Goal: Transaction & Acquisition: Purchase product/service

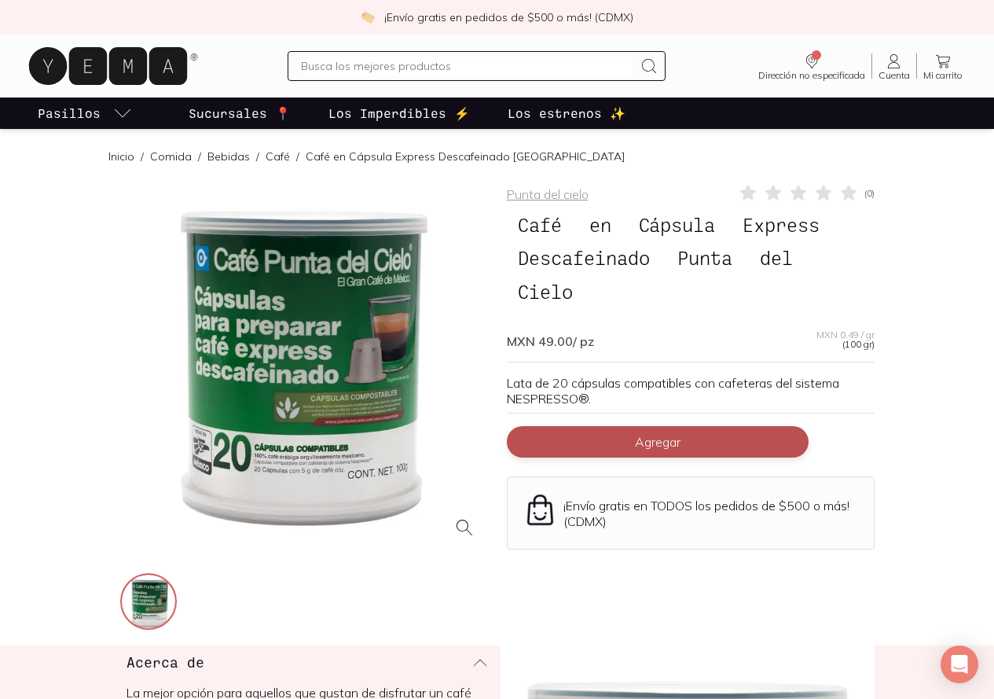
click at [687, 426] on button "Agregar" at bounding box center [658, 441] width 302 height 31
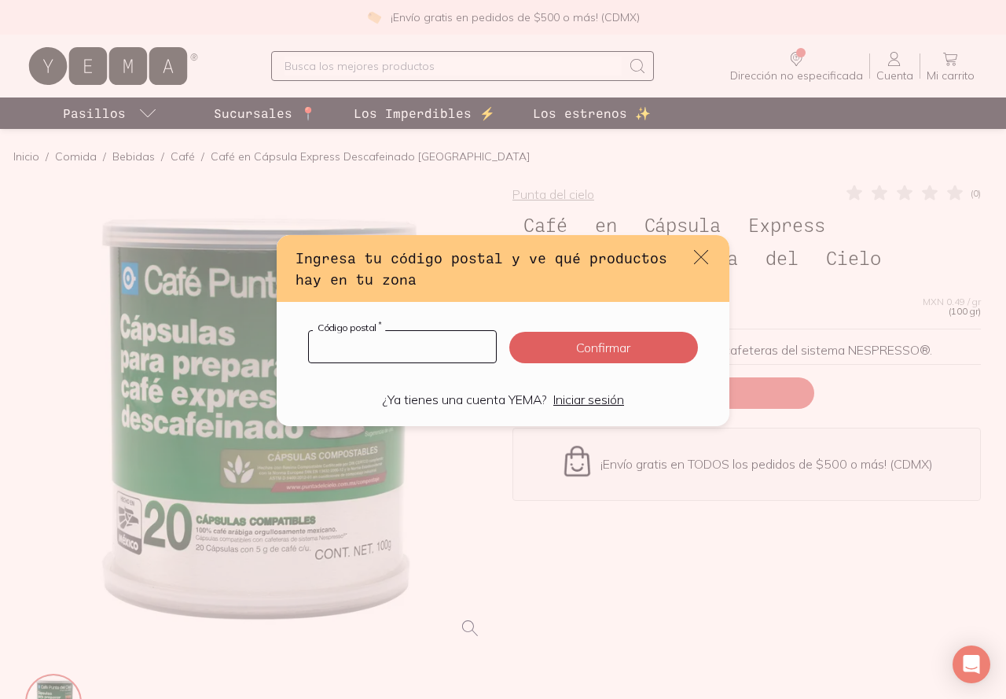
click at [404, 348] on input "default" at bounding box center [402, 346] width 187 height 31
type input "72477"
click at [626, 330] on form "72477 Código postal * Confirmar" at bounding box center [502, 347] width 415 height 52
click at [627, 334] on button "Confirmar" at bounding box center [603, 347] width 189 height 31
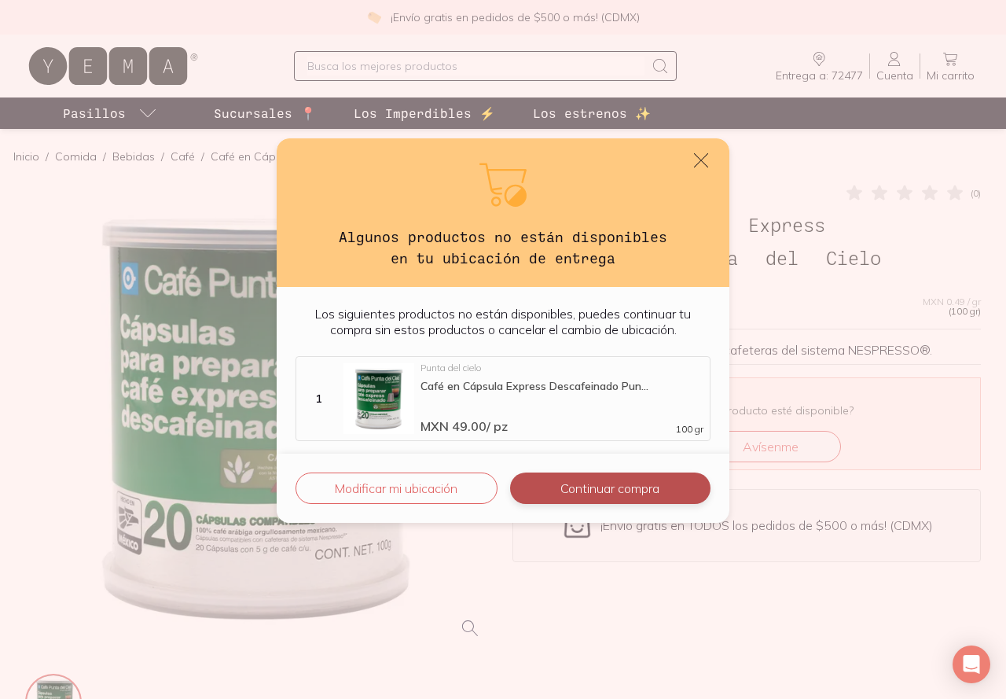
click at [616, 481] on button "Continuar compra" at bounding box center [610, 487] width 200 height 31
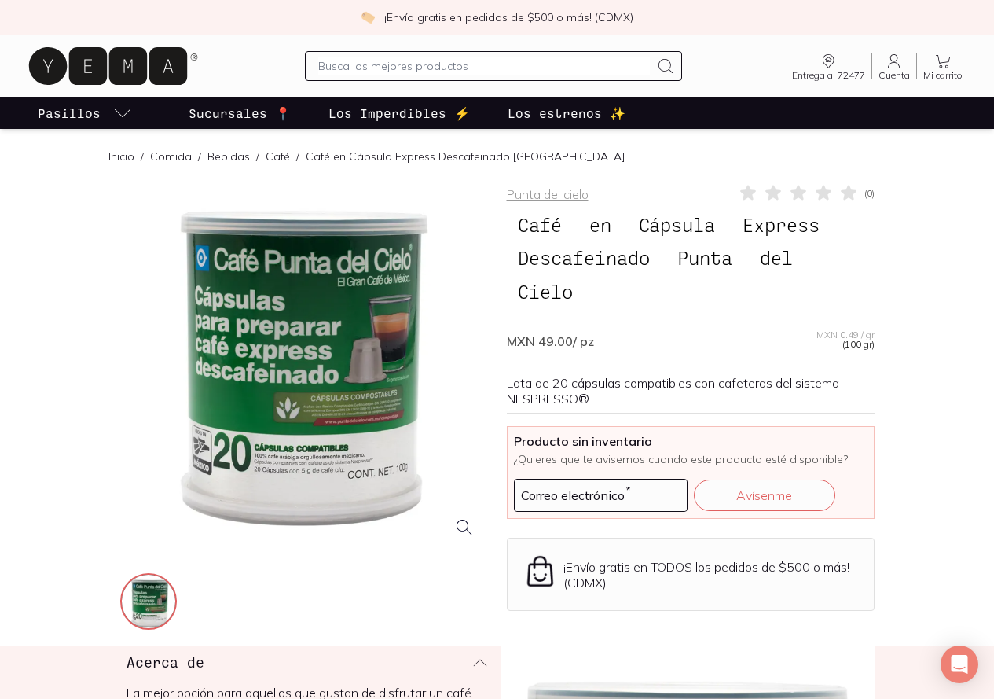
click at [867, 433] on span "Producto sin inventario" at bounding box center [691, 441] width 354 height 16
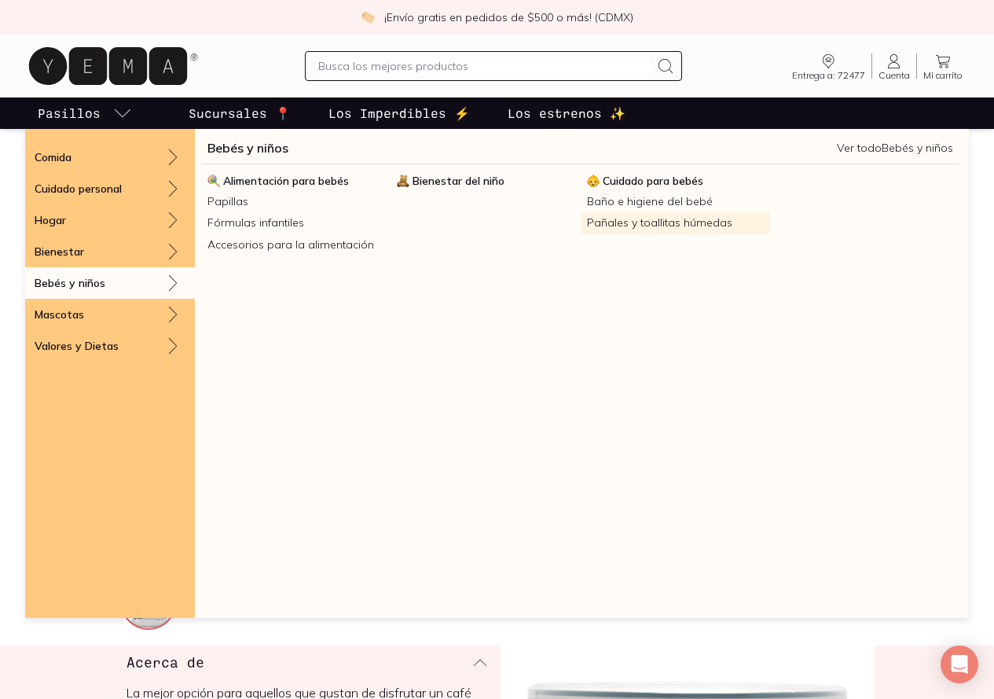
click at [606, 227] on link "Pañales y toallitas húmedas" at bounding box center [675, 222] width 189 height 21
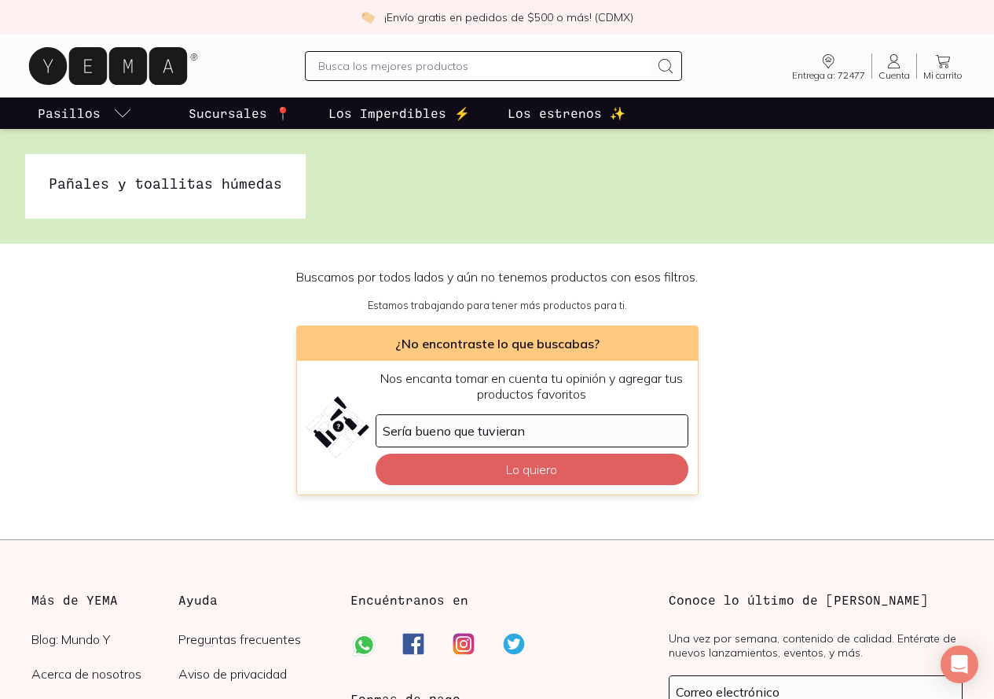
click at [165, 354] on div "Buscamos por todos lados y aún no tenemos productos con esos filtros. Estamos t…" at bounding box center [497, 382] width 994 height 226
click at [159, 344] on div "Buscamos por todos lados y aún no tenemos productos con esos filtros. Estamos t…" at bounding box center [497, 382] width 994 height 226
click at [281, 118] on p "Sucursales 📍" at bounding box center [240, 113] width 102 height 19
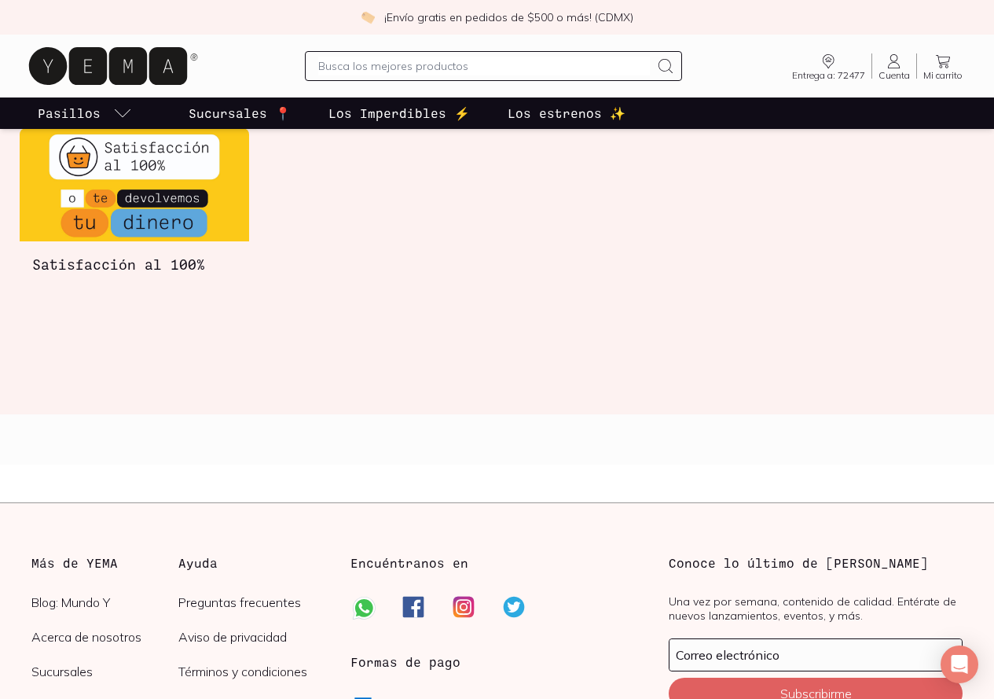
scroll to position [2597, 0]
